Goal: Task Accomplishment & Management: Manage account settings

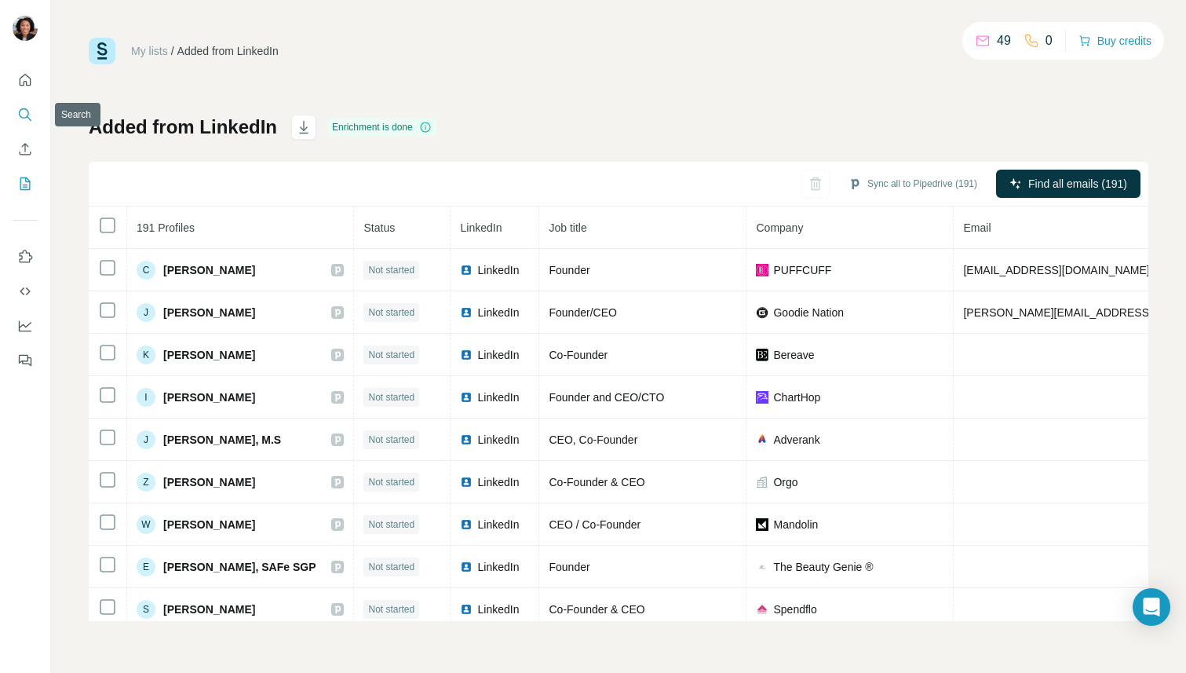
click at [25, 112] on icon "Search" at bounding box center [25, 115] width 16 height 16
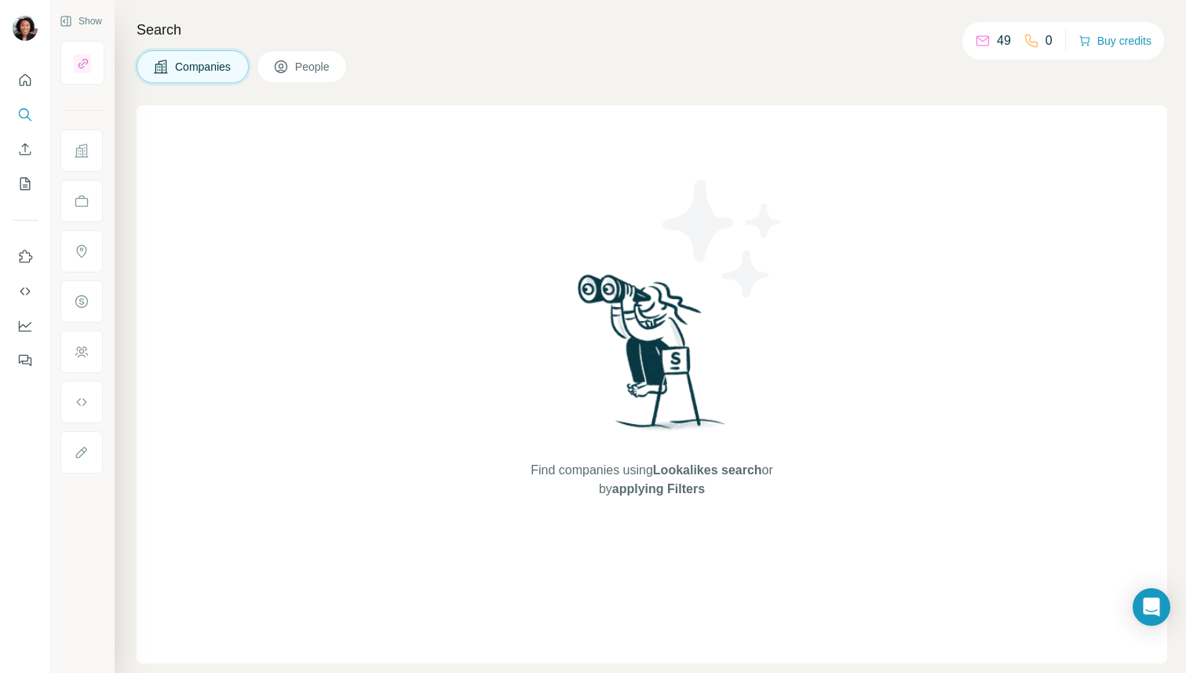
click at [529, 130] on div "Find companies using Lookalikes search or by applying Filters" at bounding box center [652, 384] width 283 height 558
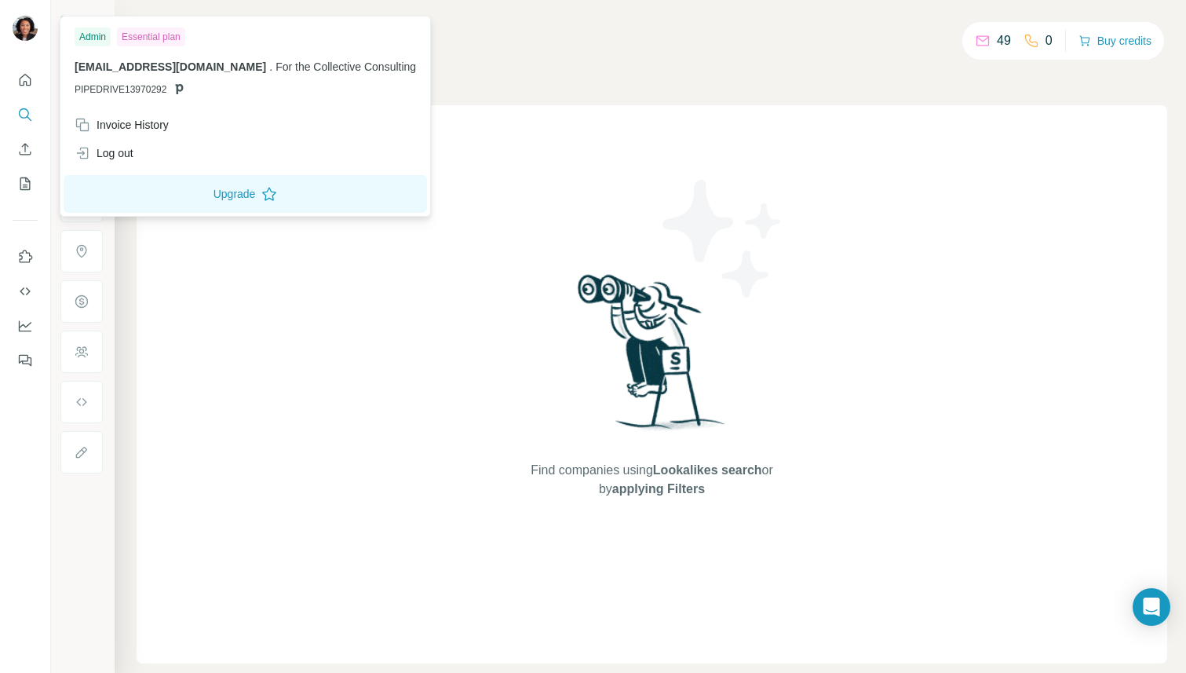
click at [25, 31] on img at bounding box center [25, 28] width 25 height 25
click at [124, 127] on div "Invoice History" at bounding box center [122, 125] width 94 height 16
click at [261, 621] on span "Close" at bounding box center [258, 625] width 28 height 16
click at [29, 20] on img at bounding box center [25, 28] width 25 height 25
click at [28, 30] on img at bounding box center [25, 28] width 25 height 25
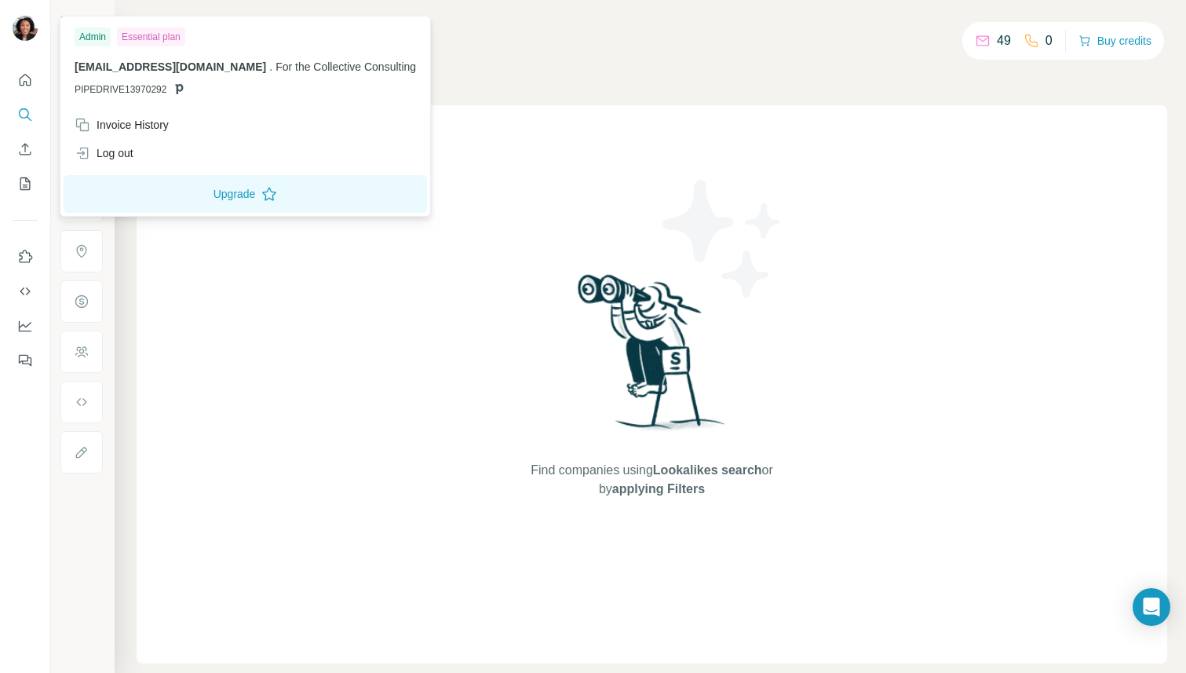
click at [181, 90] on icon at bounding box center [180, 89] width 8 height 10
